Goal: Navigation & Orientation: Find specific page/section

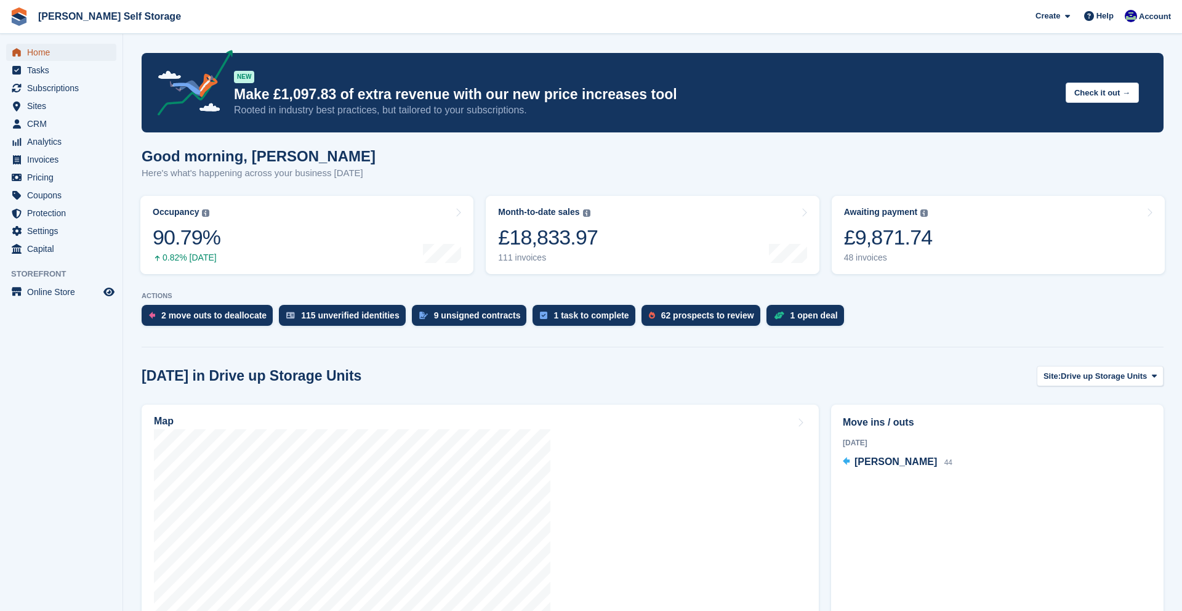
click at [54, 52] on span "Home" at bounding box center [64, 52] width 74 height 17
click at [42, 90] on span "Subscriptions" at bounding box center [64, 87] width 74 height 17
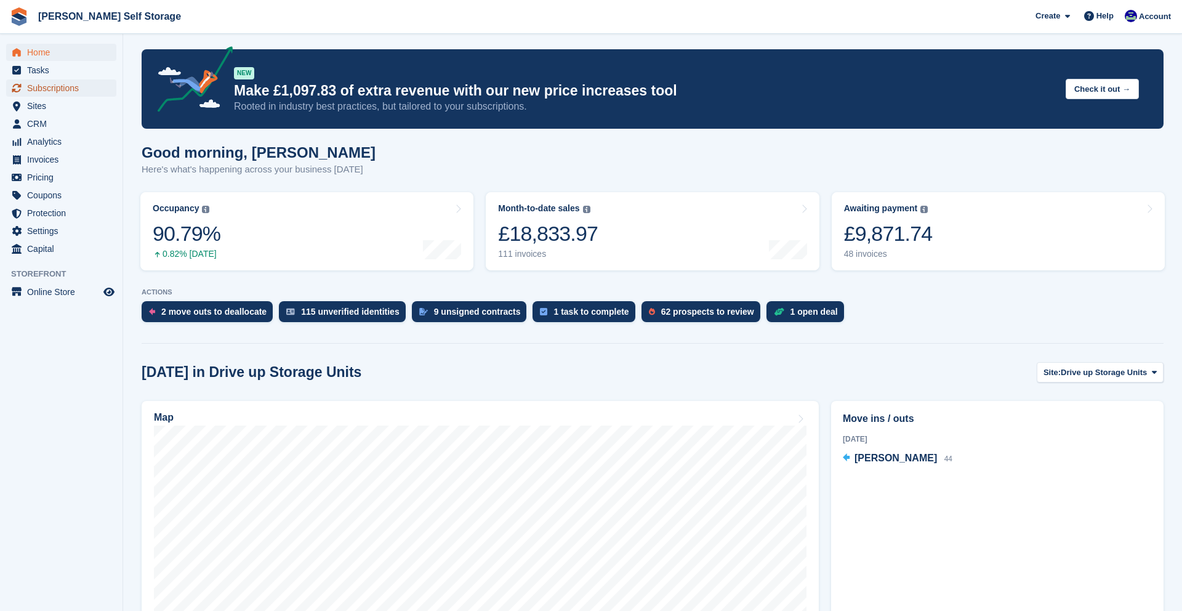
scroll to position [6, 0]
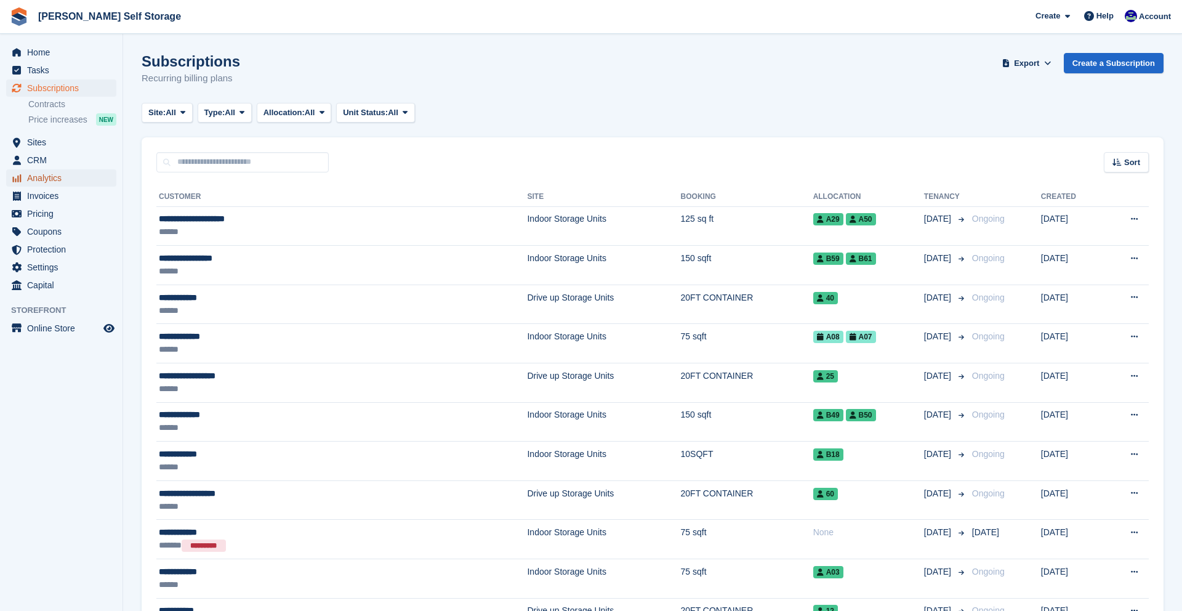
click at [35, 175] on span "Analytics" at bounding box center [64, 177] width 74 height 17
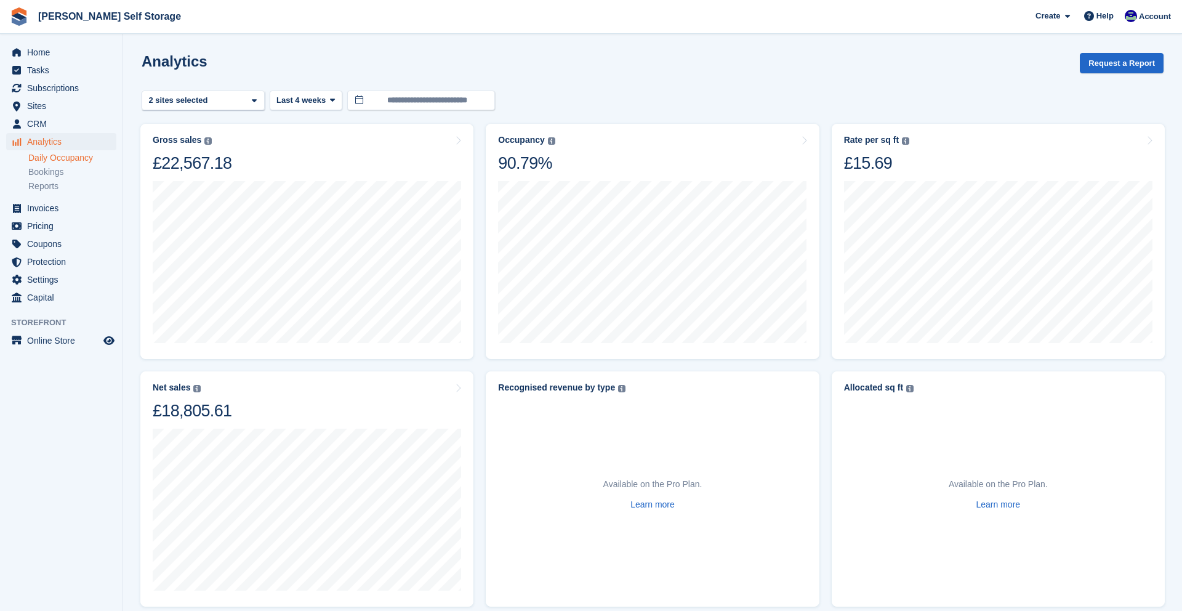
click at [41, 160] on link "Daily Occupancy" at bounding box center [72, 158] width 88 height 12
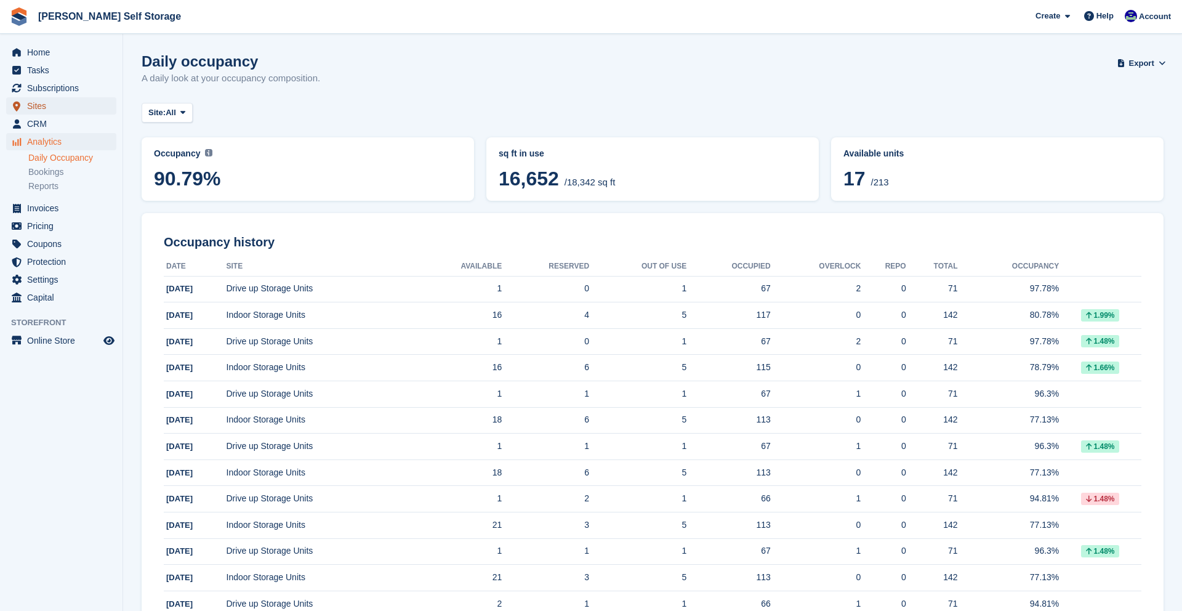
click at [37, 110] on span "Sites" at bounding box center [64, 105] width 74 height 17
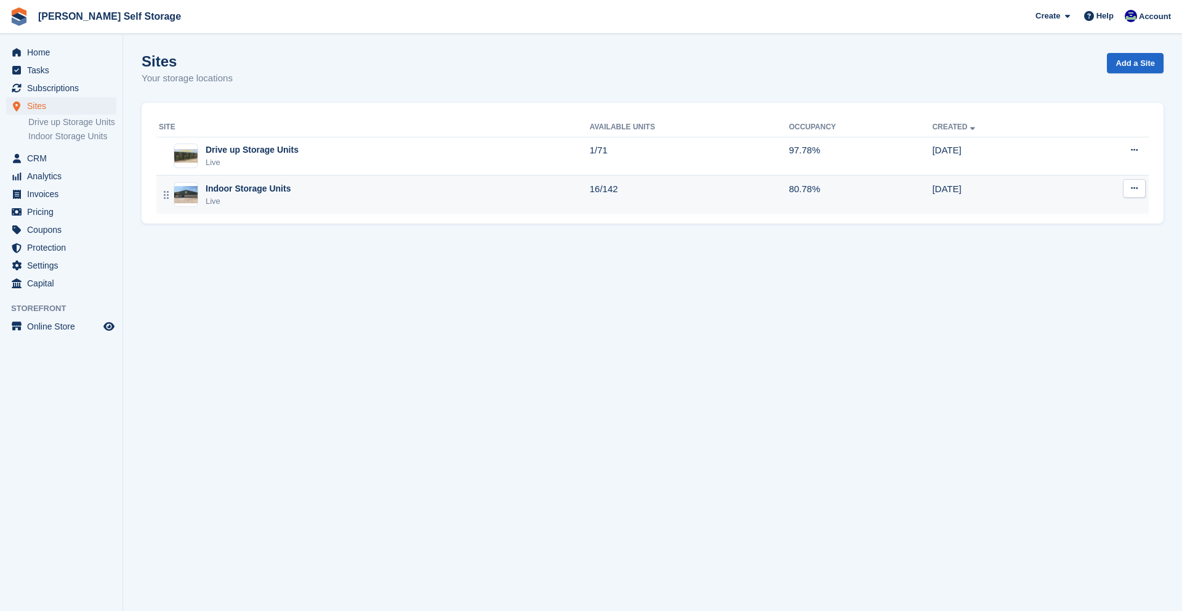
click at [204, 201] on div "Indoor Storage Units Live" at bounding box center [374, 194] width 431 height 25
